Goal: Information Seeking & Learning: Learn about a topic

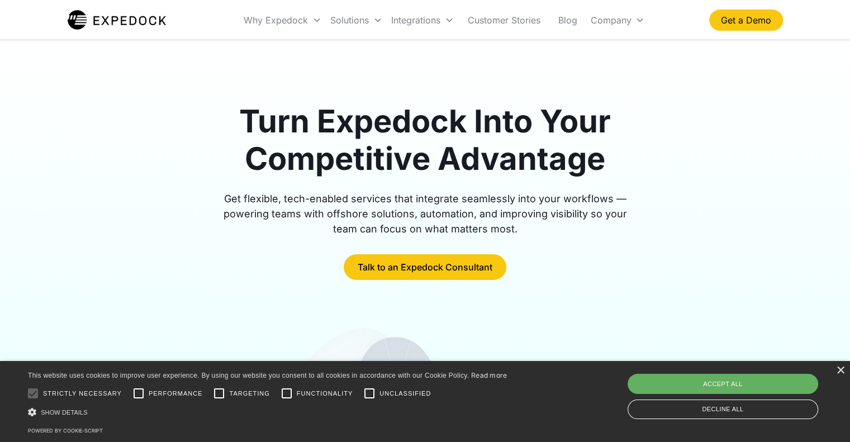
click at [648, 391] on div "Accept all" at bounding box center [722, 384] width 191 height 20
checkbox input "true"
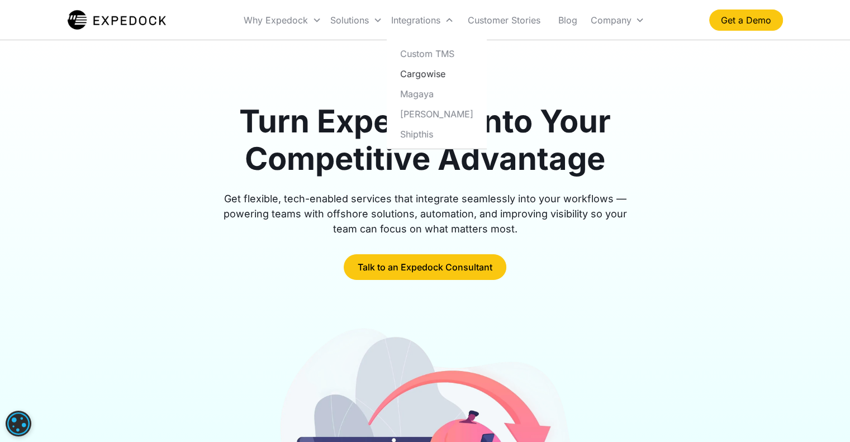
click at [426, 75] on link "Cargowise" at bounding box center [436, 74] width 91 height 20
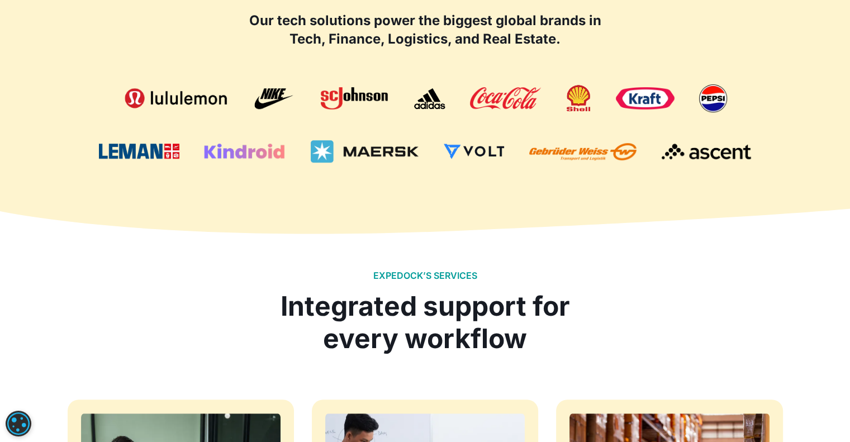
scroll to position [706, 0]
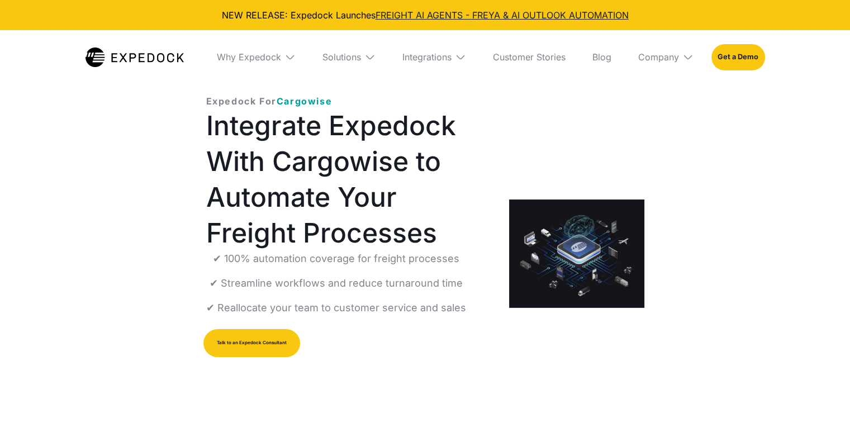
select select
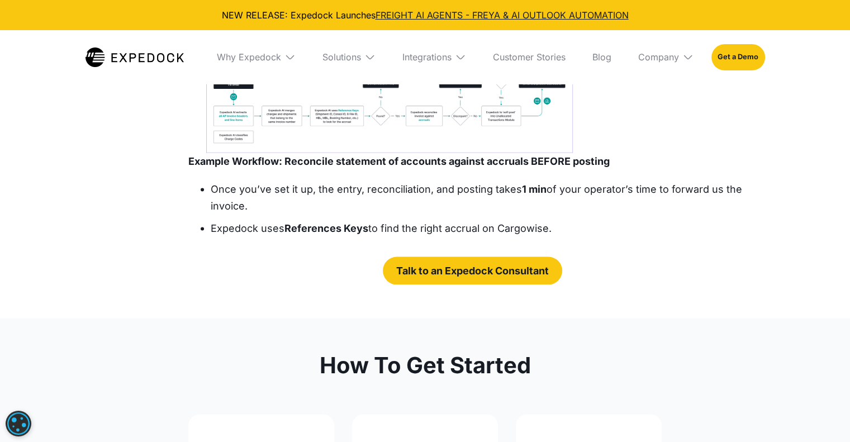
scroll to position [1987, 0]
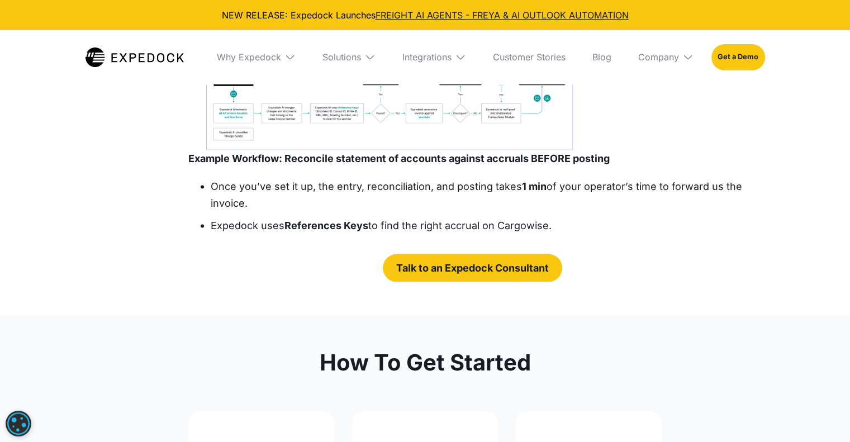
click at [356, 150] on img "open lightbox" at bounding box center [389, 90] width 367 height 120
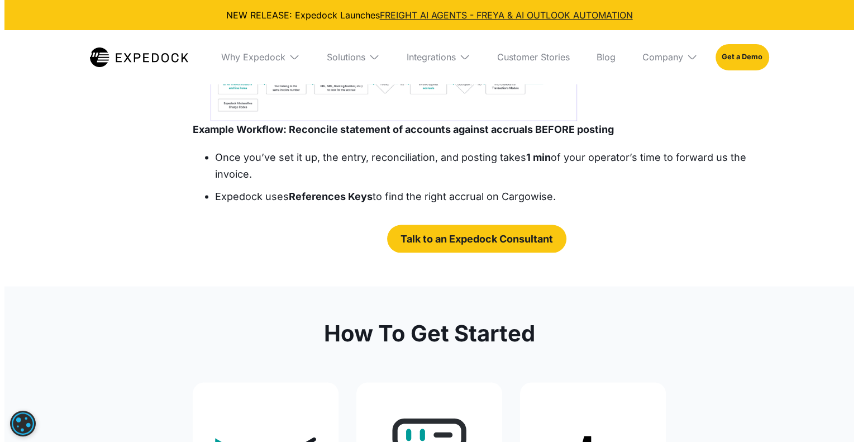
scroll to position [2025, 0]
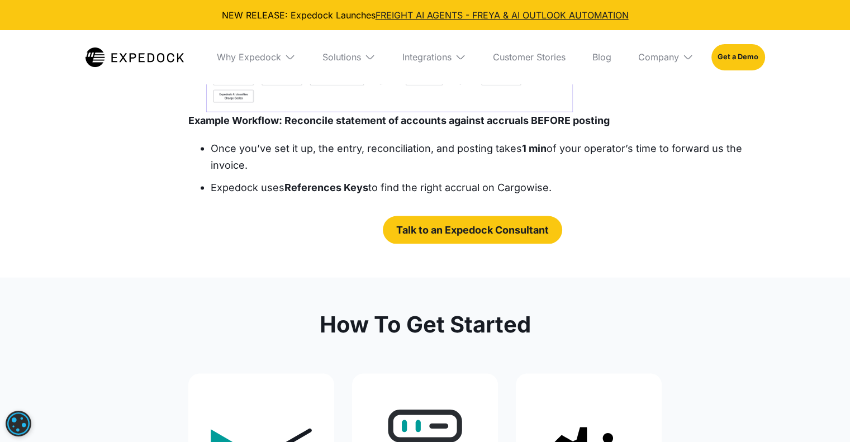
click at [320, 112] on img "open lightbox" at bounding box center [389, 52] width 367 height 120
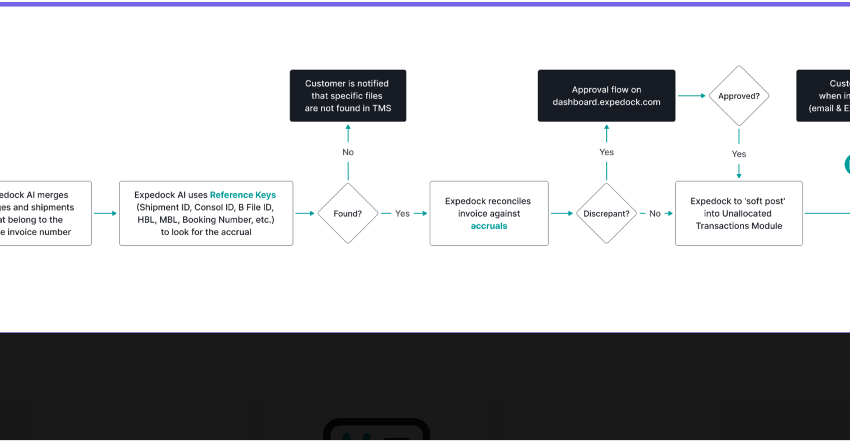
scroll to position [2024, 0]
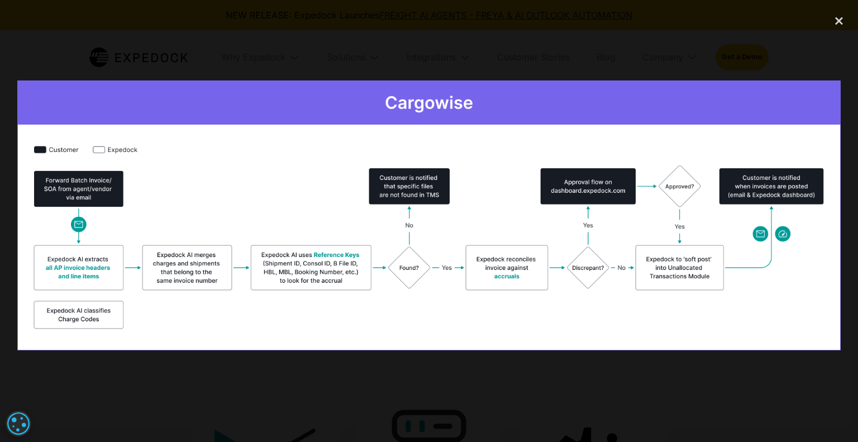
click at [230, 391] on div at bounding box center [429, 221] width 858 height 424
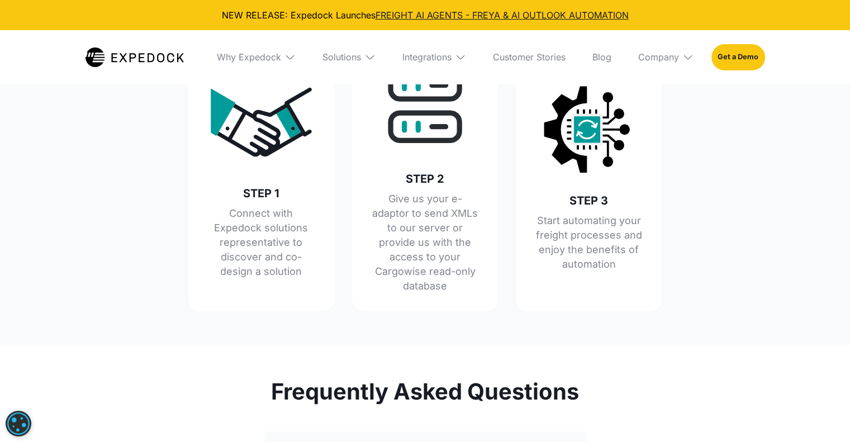
scroll to position [2367, 0]
